Goal: Task Accomplishment & Management: Understand process/instructions

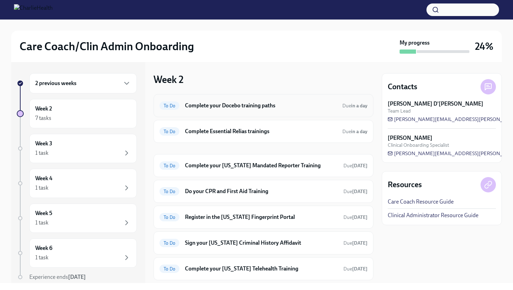
click at [240, 105] on h6 "Complete your Docebo training paths" at bounding box center [261, 106] width 152 height 8
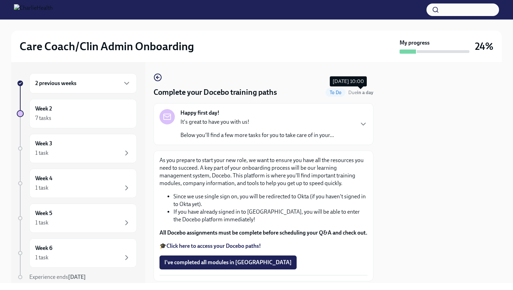
click at [370, 91] on strong "in a day" at bounding box center [365, 93] width 16 height 6
click at [156, 81] on icon "button" at bounding box center [158, 77] width 8 height 8
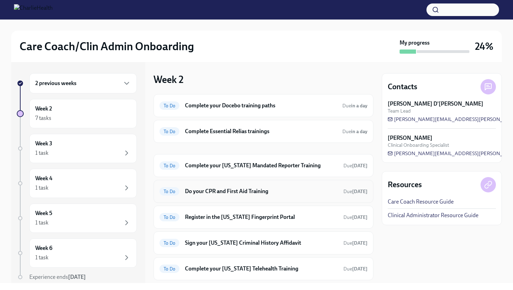
click at [271, 195] on h6 "Do your CPR and First Aid Training" at bounding box center [261, 192] width 153 height 8
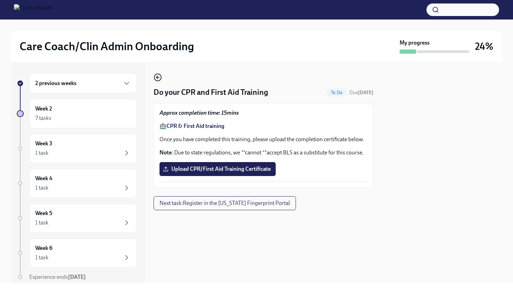
click at [160, 75] on circle "button" at bounding box center [157, 77] width 7 height 7
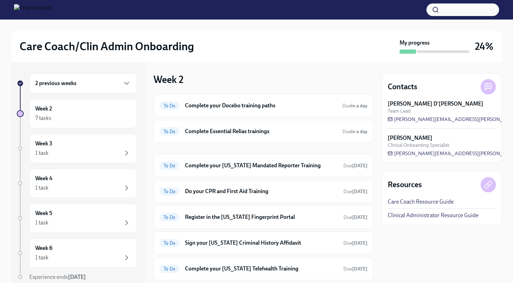
click at [329, 69] on div "Week 2 To Do Complete your Docebo training paths Due in a day To Do Complete Es…" at bounding box center [264, 172] width 220 height 221
click at [263, 55] on div "Care Coach/Clin Admin Onboarding My progress 24%" at bounding box center [256, 46] width 491 height 31
